Goal: Information Seeking & Learning: Learn about a topic

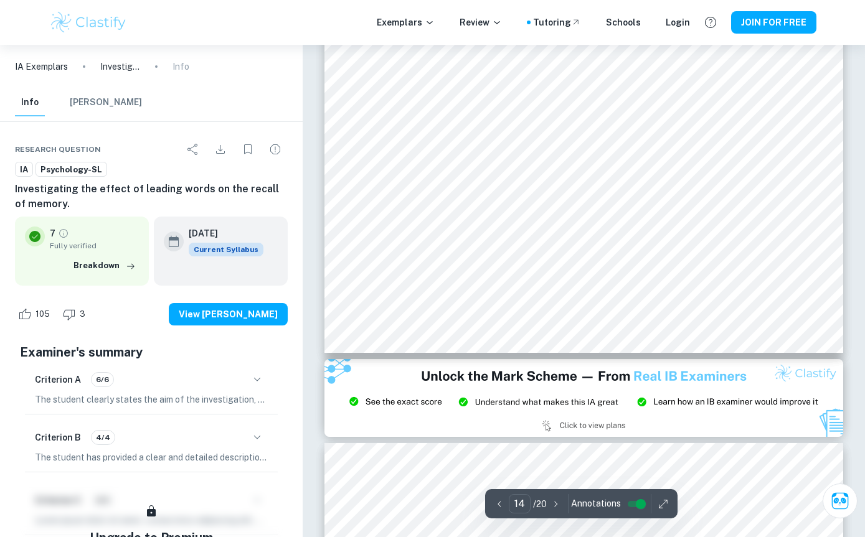
scroll to position [9569, 0]
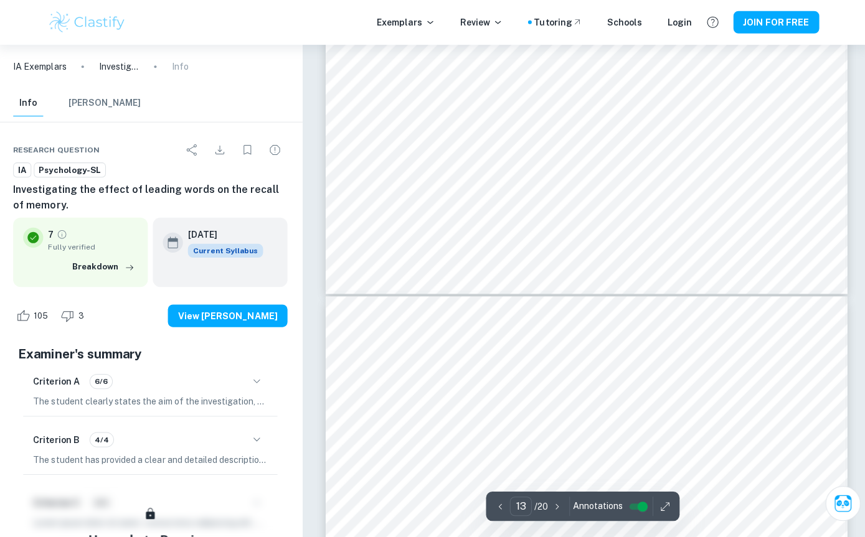
type input "4"
